Goal: Transaction & Acquisition: Purchase product/service

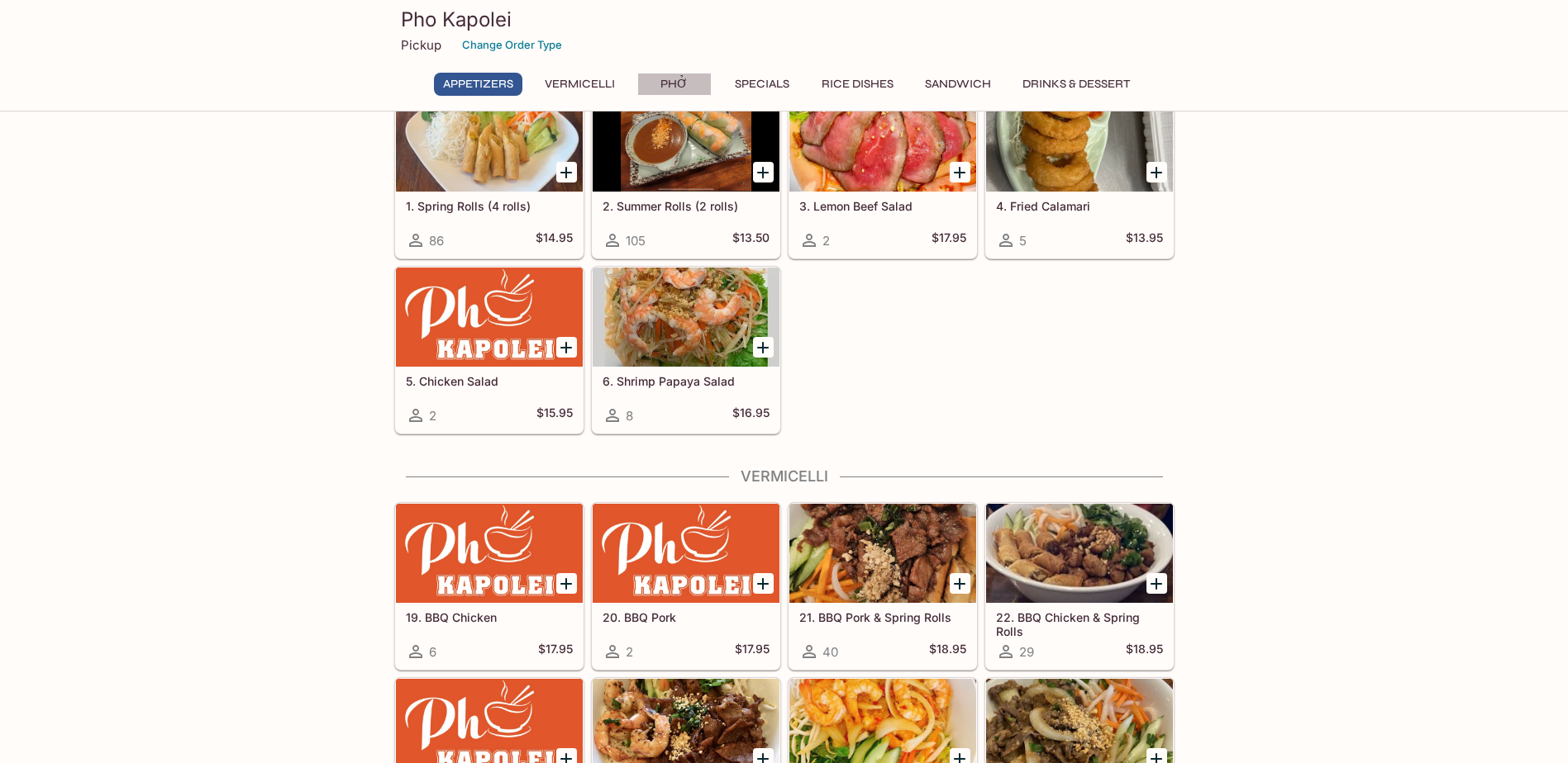
click at [684, 84] on button "Phở" at bounding box center [674, 85] width 74 height 23
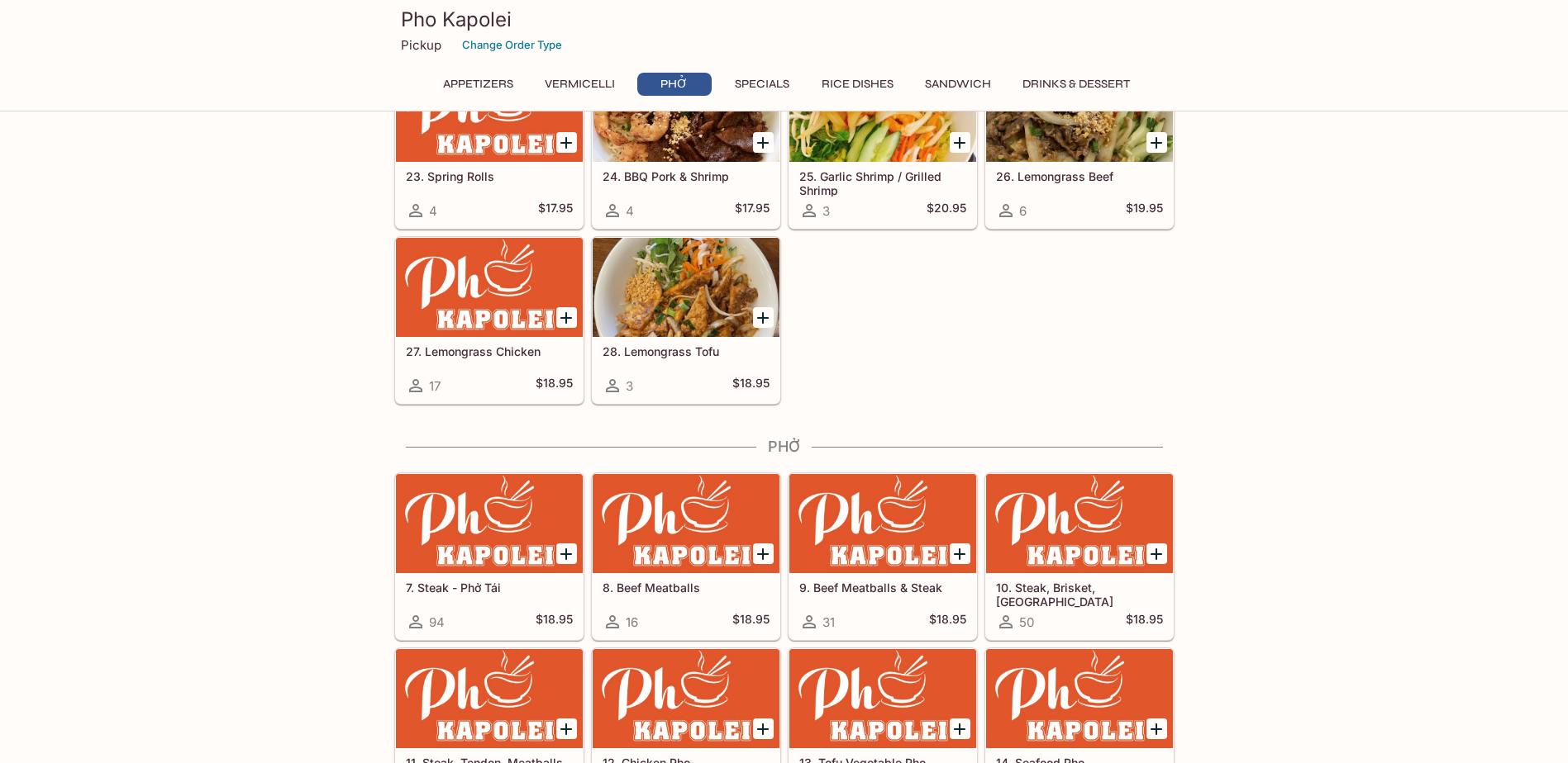
scroll to position [997, 0]
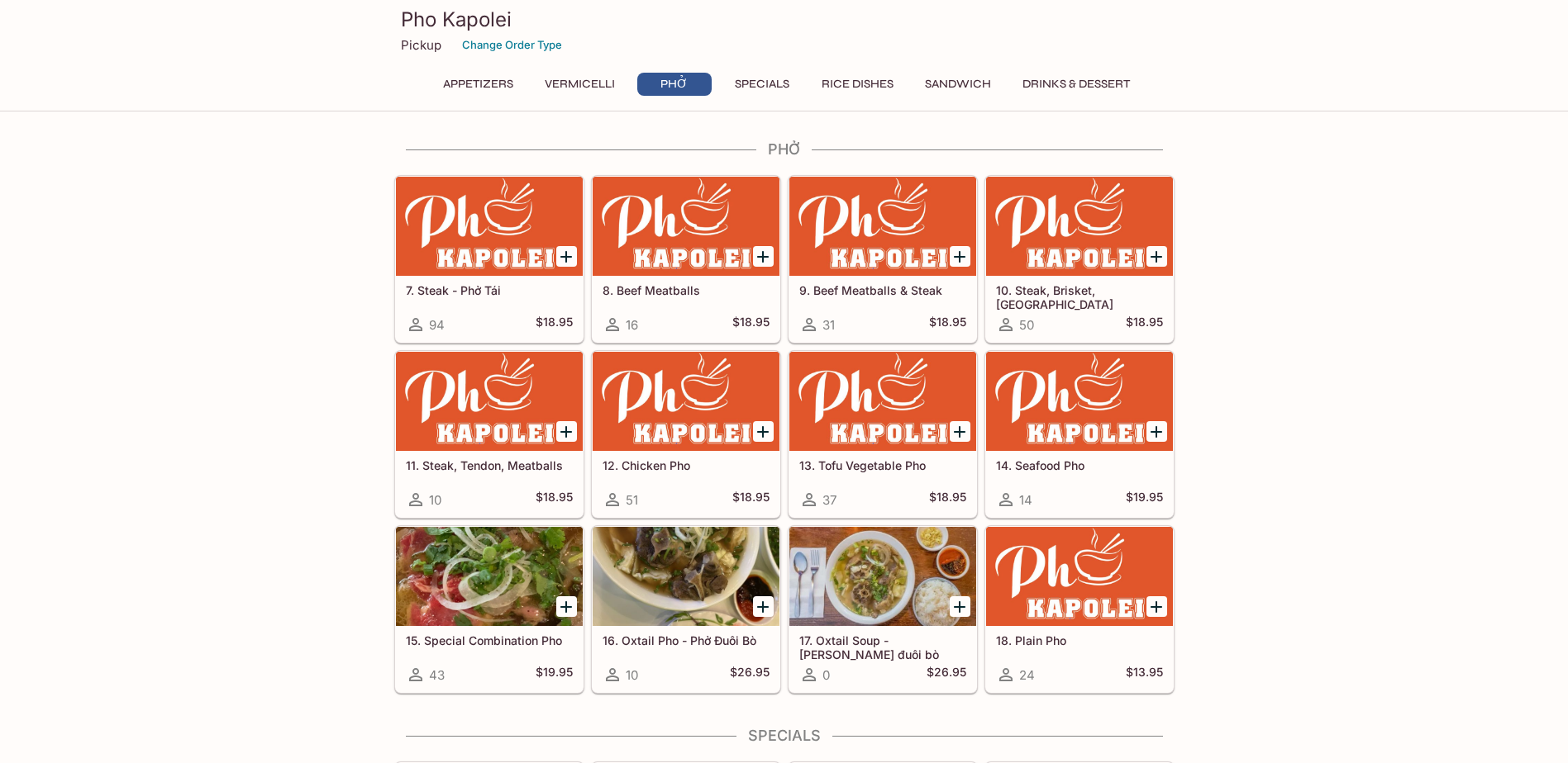
click at [757, 84] on button "Specials" at bounding box center [761, 85] width 74 height 23
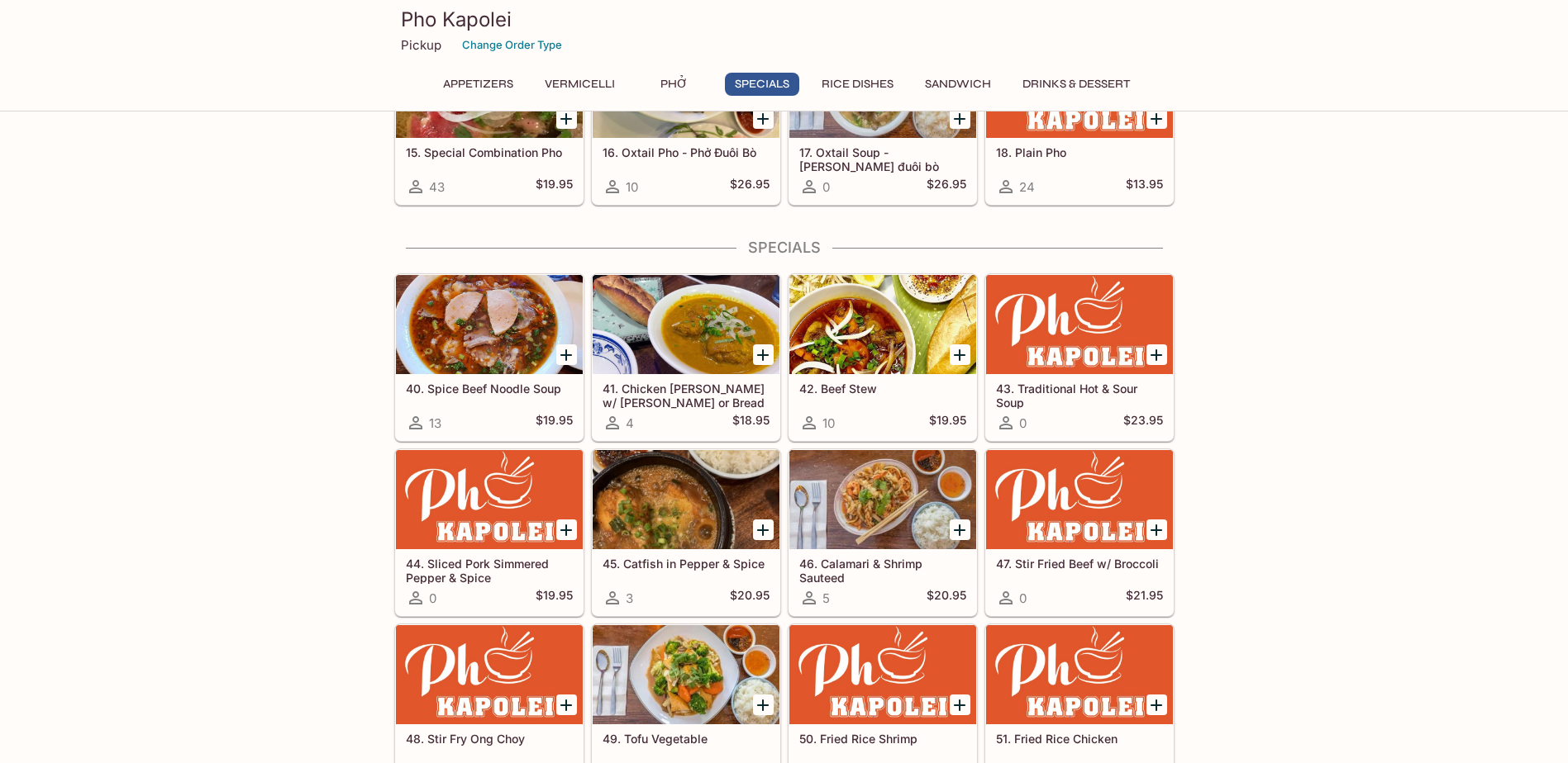
scroll to position [1583, 0]
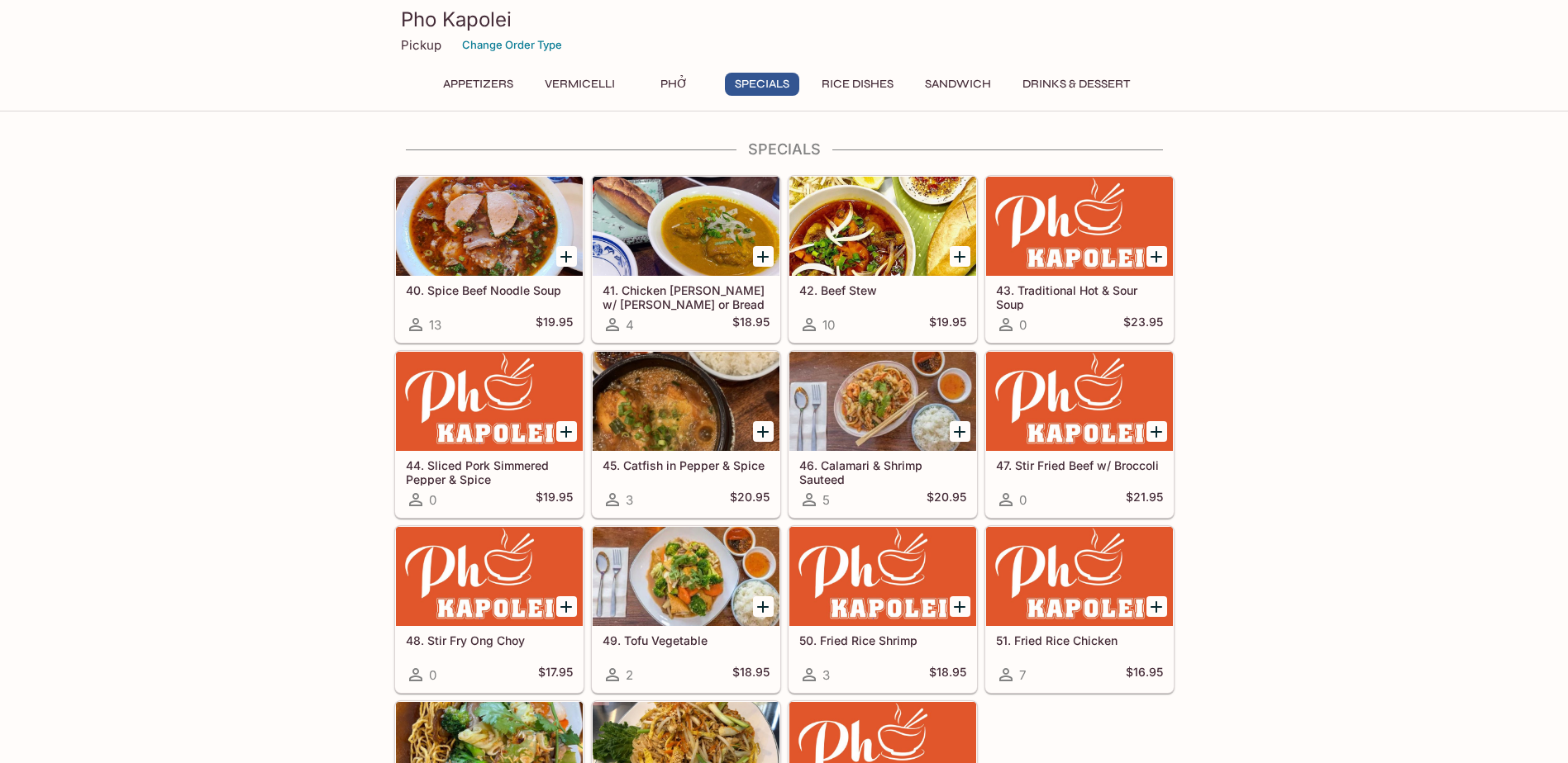
click at [678, 88] on button "Phở" at bounding box center [674, 85] width 74 height 23
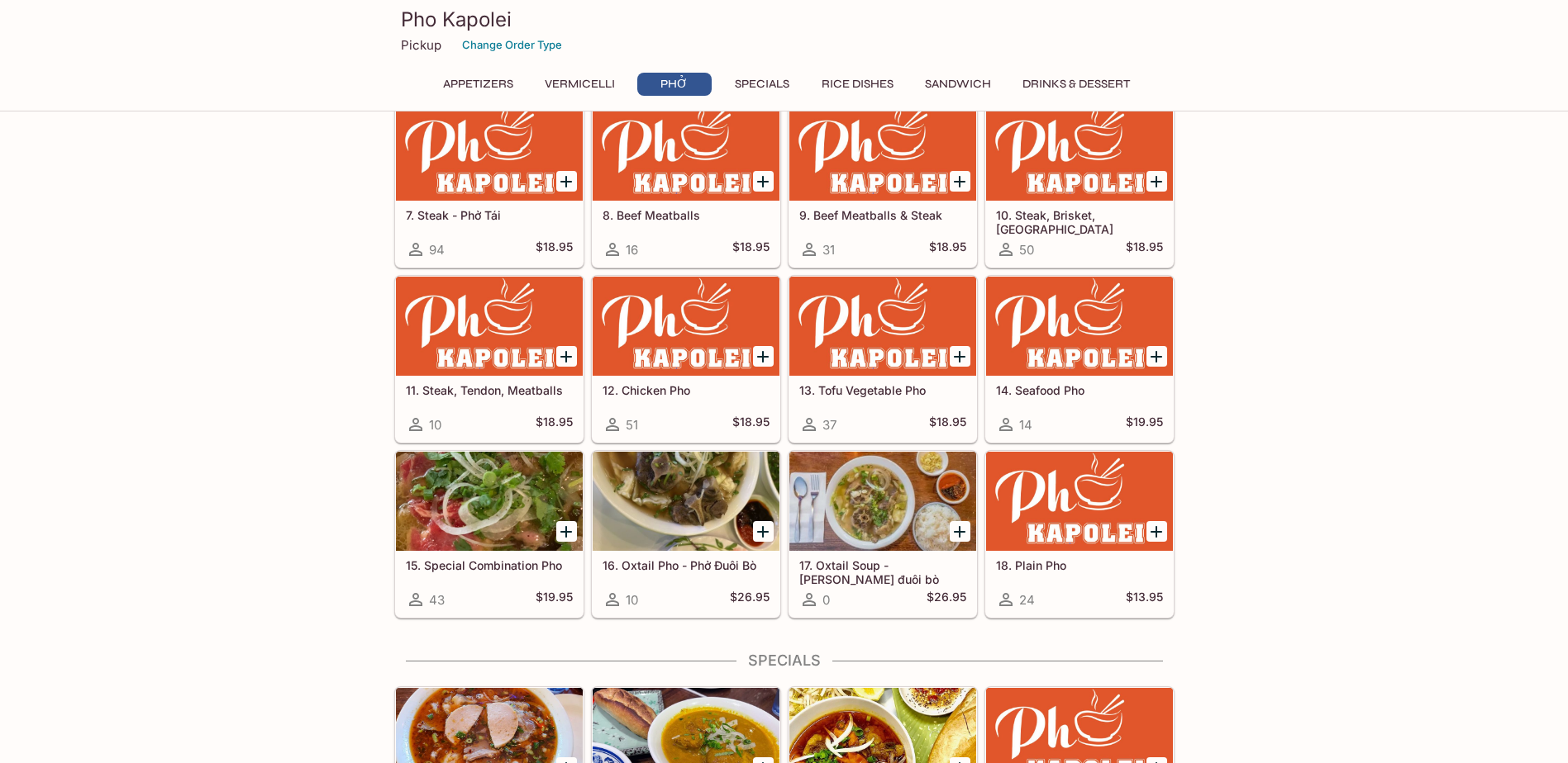
scroll to position [997, 0]
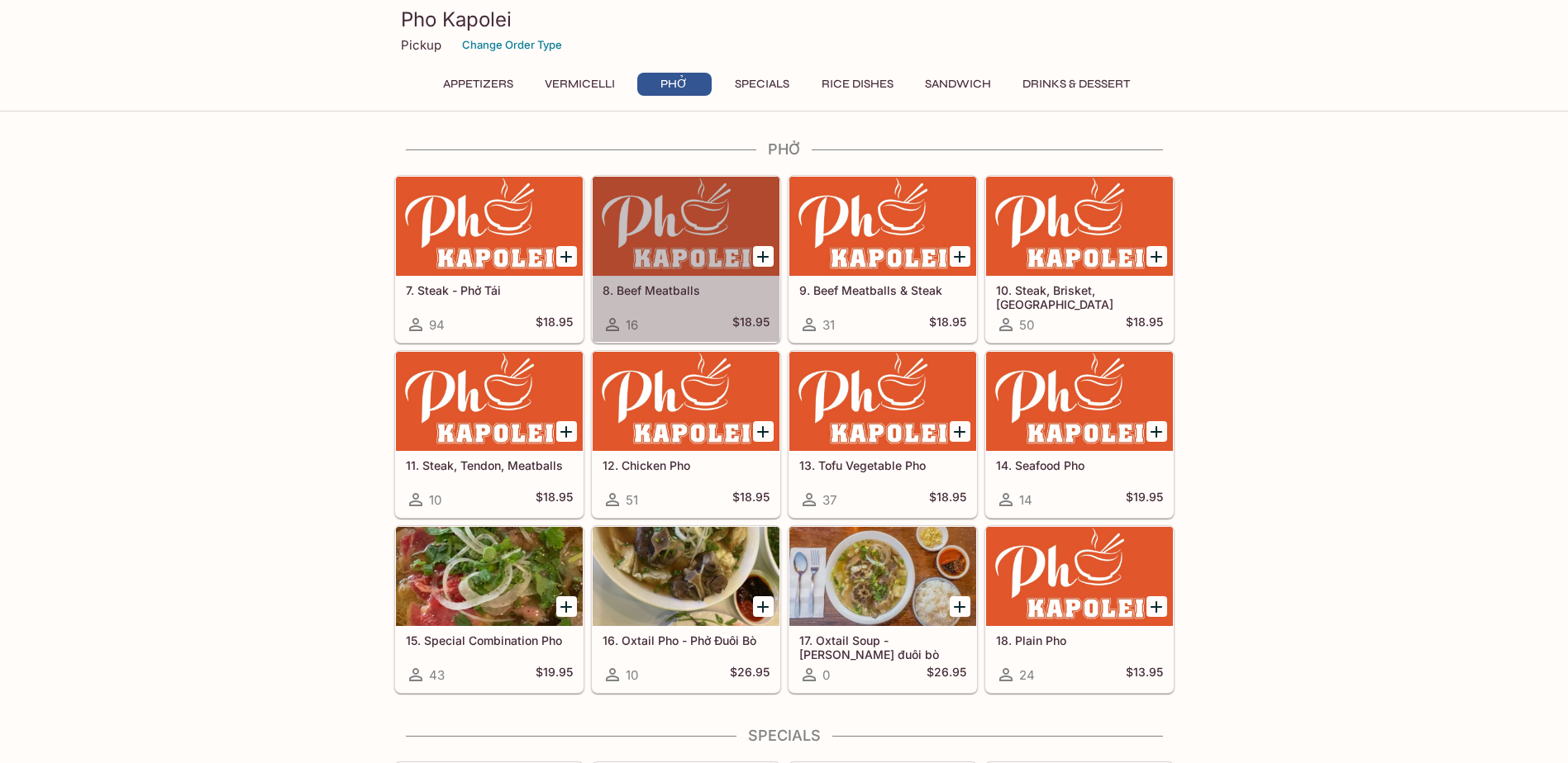
click at [662, 295] on h5 "8. Beef Meatballs" at bounding box center [686, 290] width 167 height 14
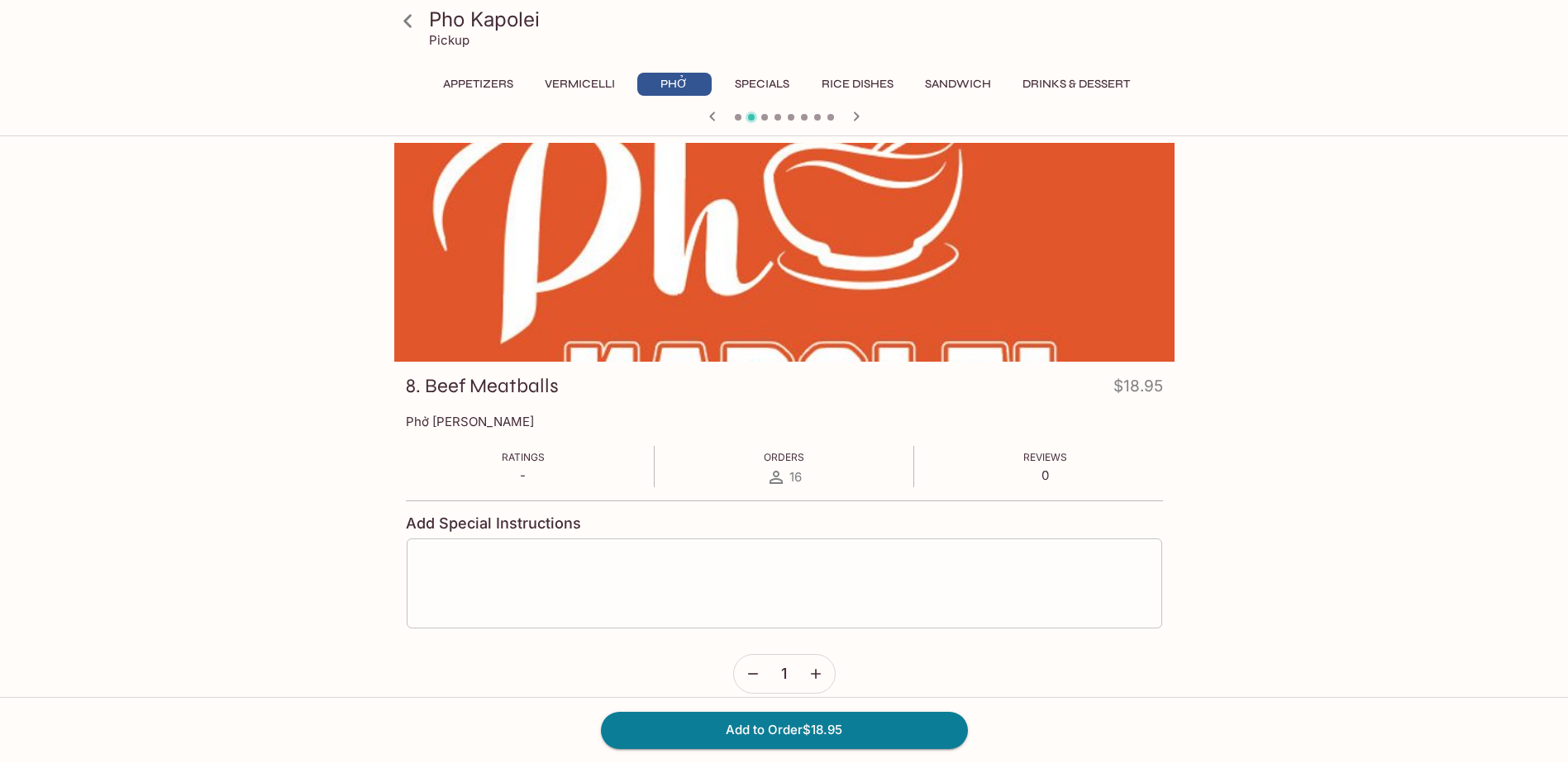
click at [623, 587] on textarea at bounding box center [784, 584] width 733 height 63
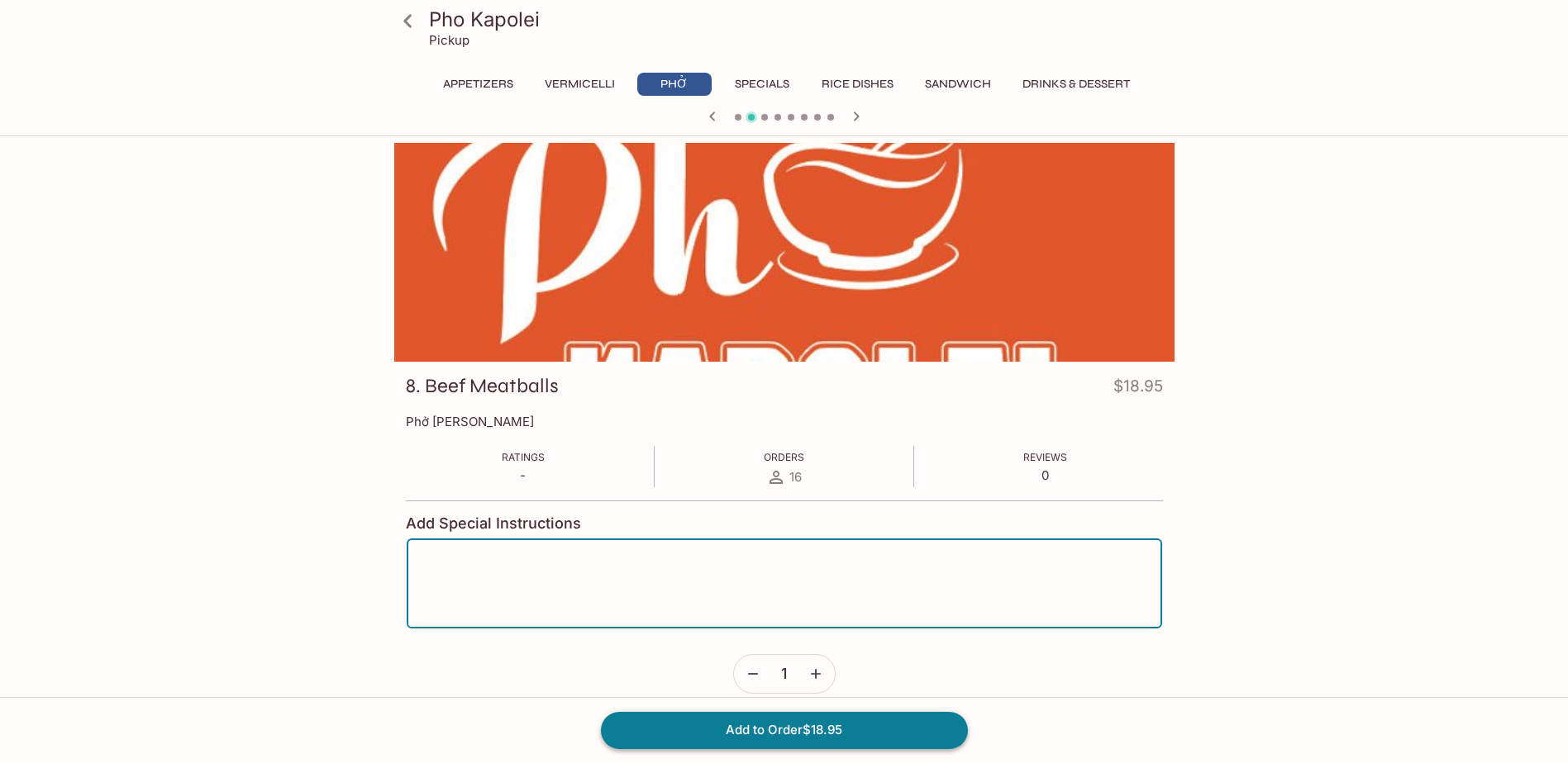
click at [862, 729] on button "Add to Order $18.95" at bounding box center [784, 731] width 367 height 36
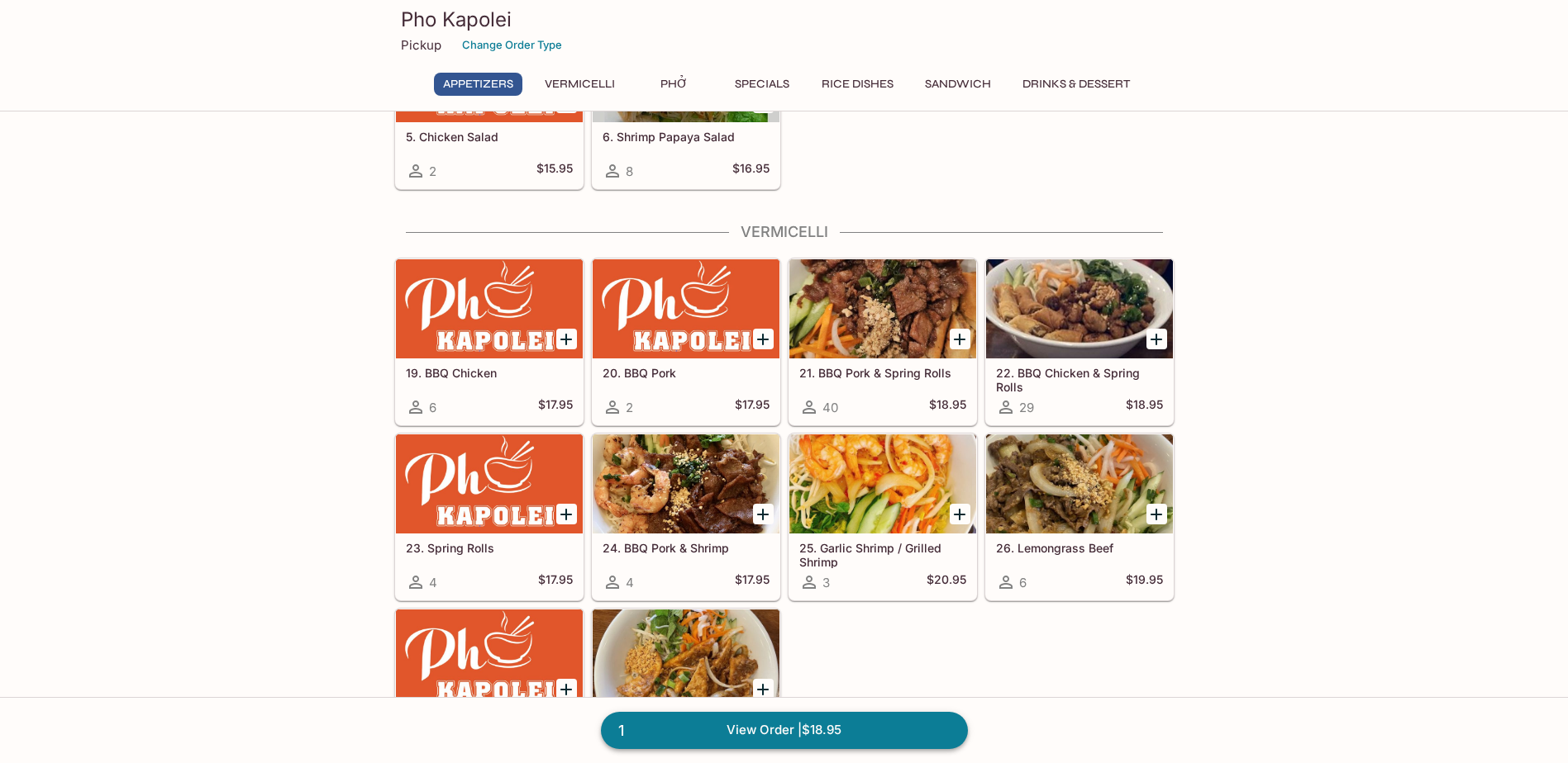
scroll to position [330, 0]
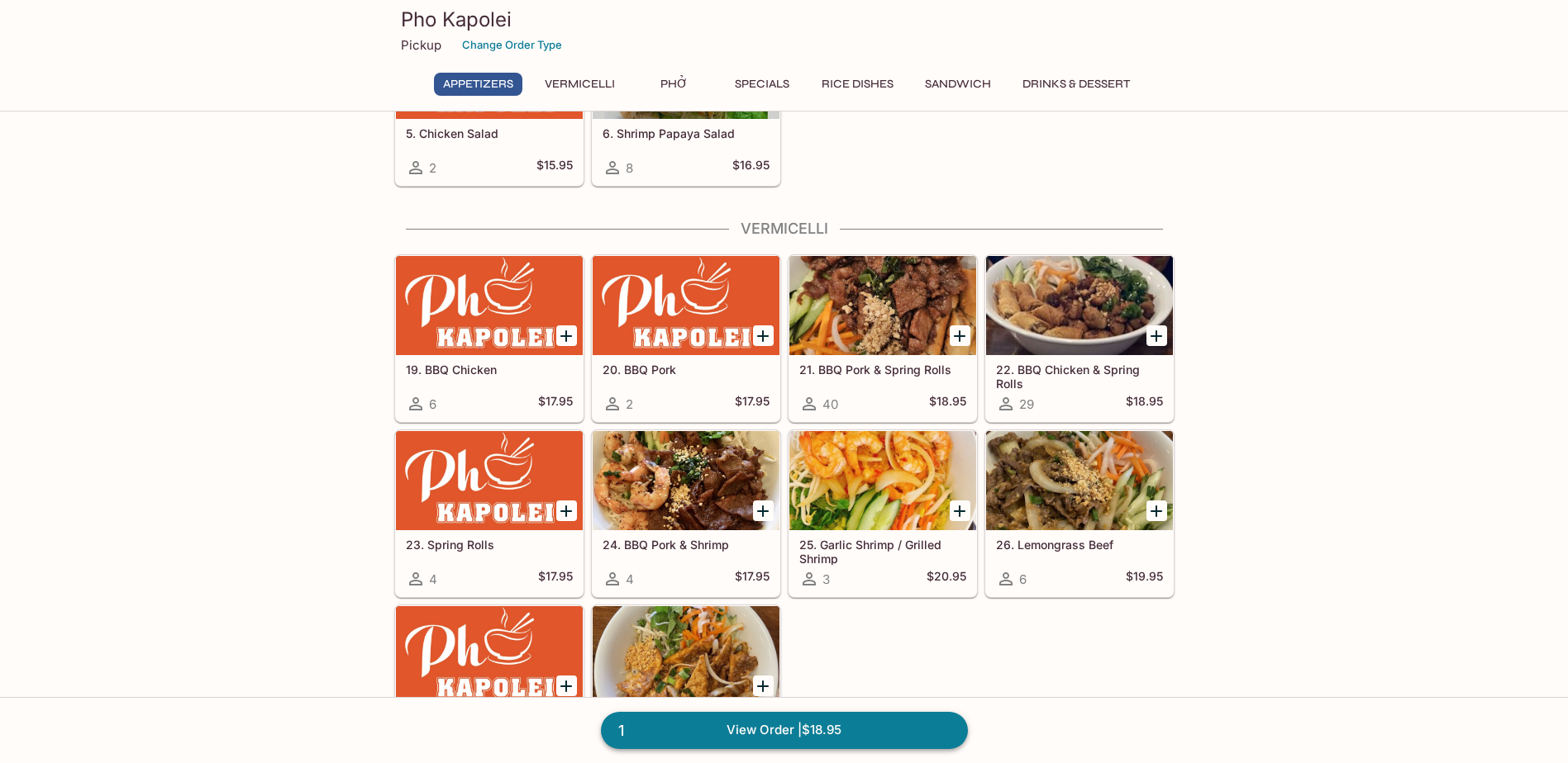
click at [753, 740] on link "1 View Order | $18.95" at bounding box center [784, 731] width 367 height 36
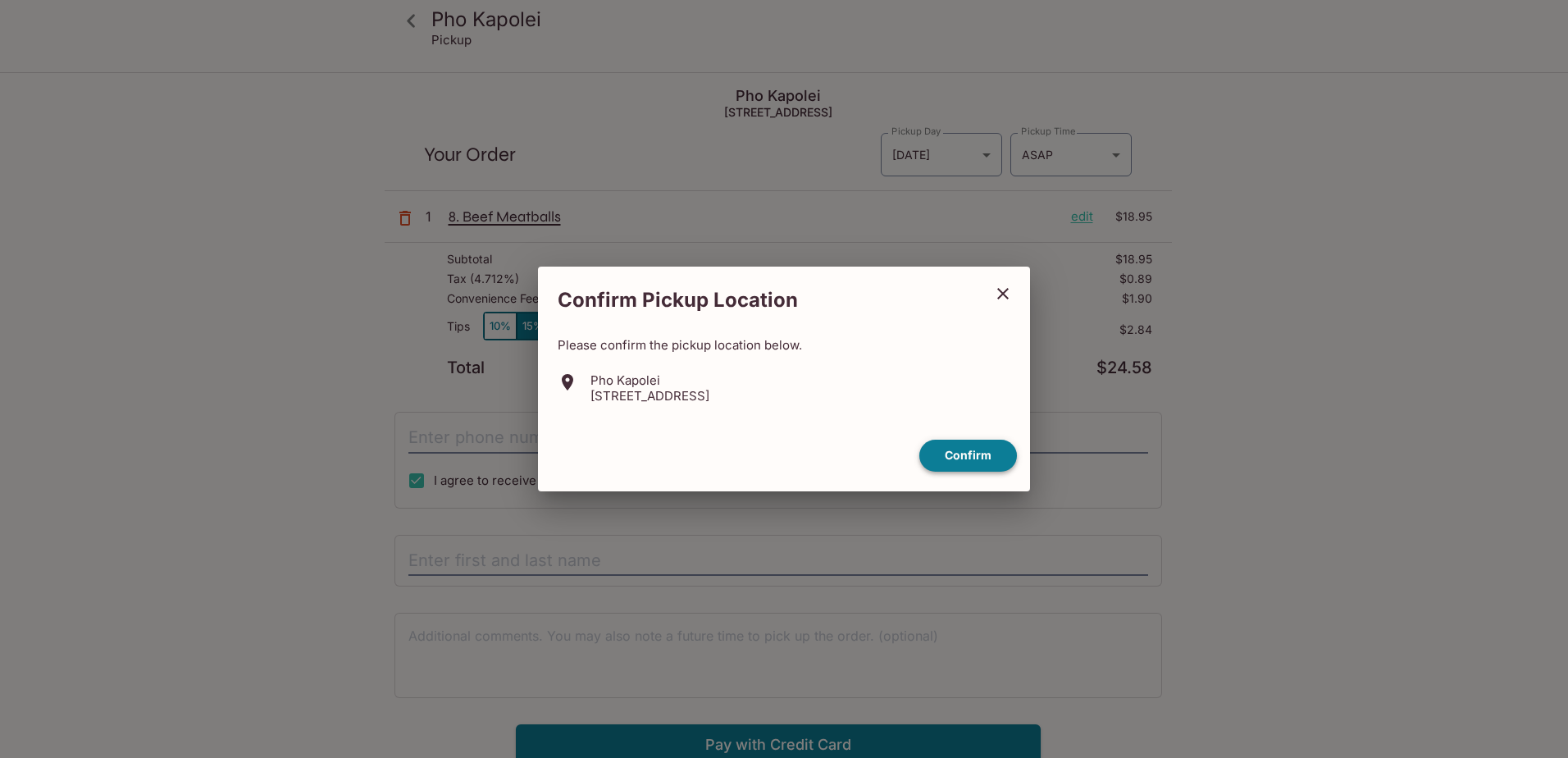
click at [960, 459] on button "Confirm" at bounding box center [968, 456] width 98 height 32
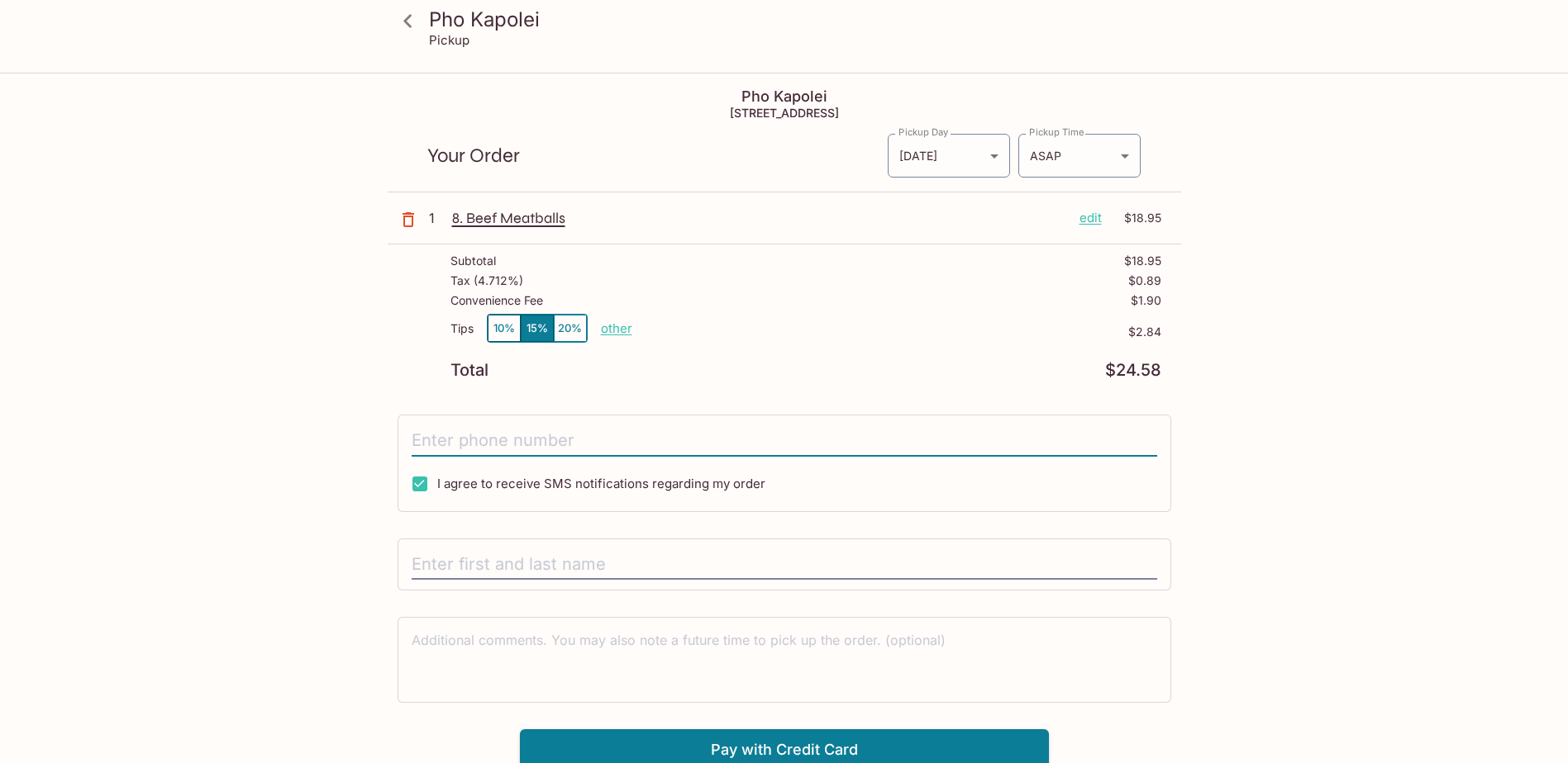
click at [499, 445] on input "tel" at bounding box center [784, 441] width 745 height 32
type input "[PHONE_NUMBER]"
type input "[PERSON_NAME]"
